Goal: Task Accomplishment & Management: Use online tool/utility

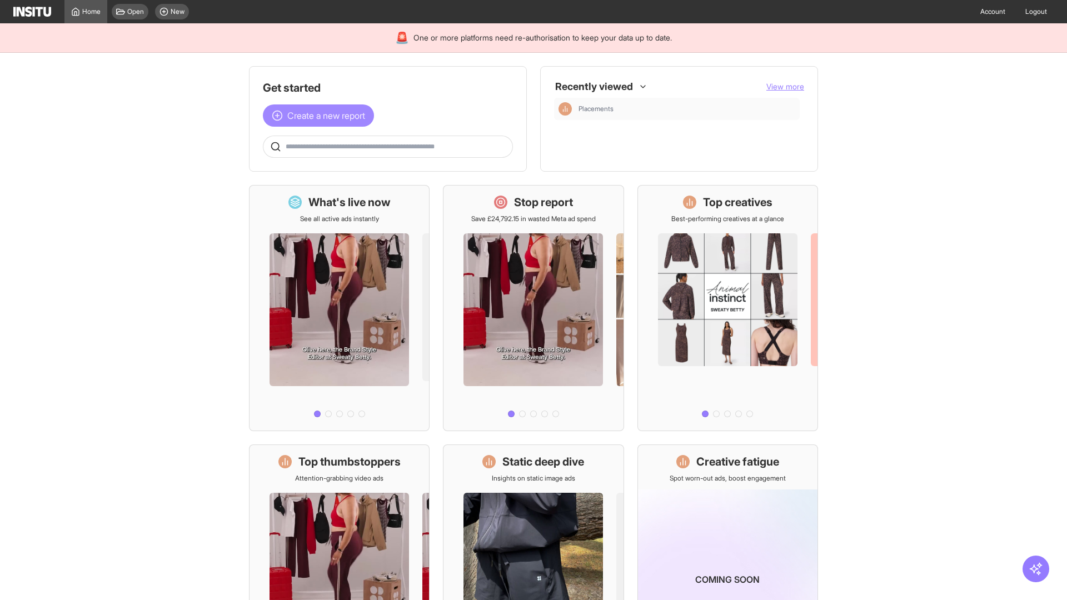
click at [321, 116] on span "Create a new report" at bounding box center [326, 115] width 78 height 13
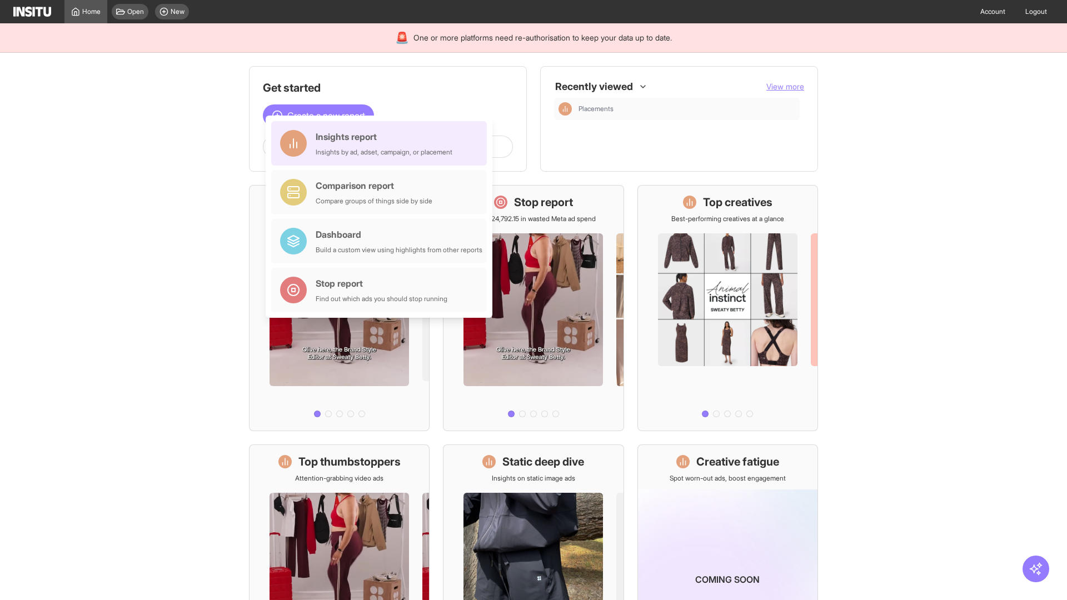
click at [382, 143] on div "Insights report Insights by ad, adset, campaign, or placement" at bounding box center [384, 143] width 137 height 27
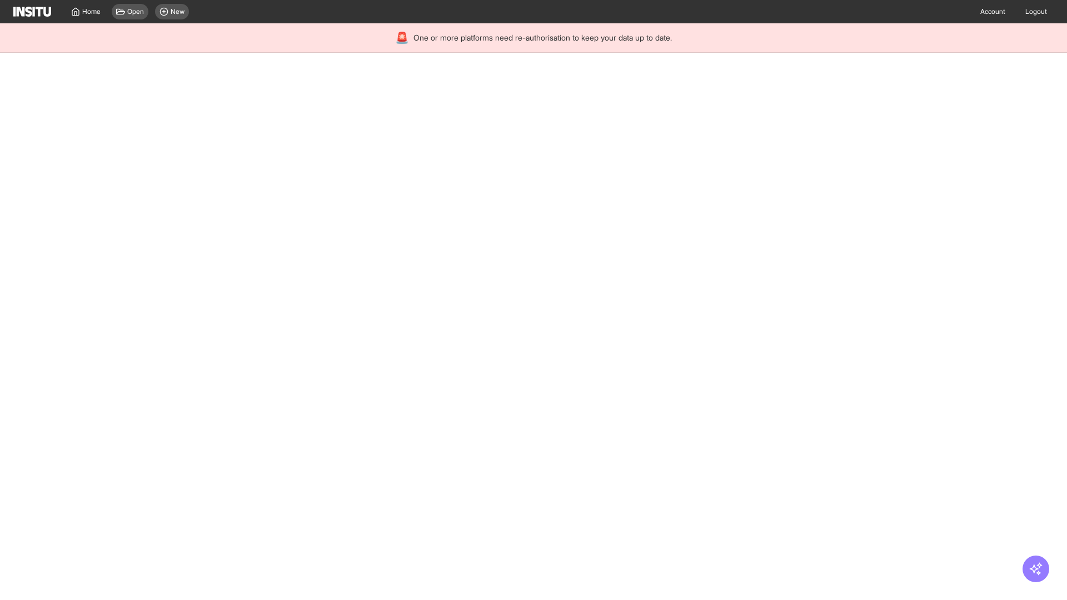
select select "**"
